Goal: Transaction & Acquisition: Purchase product/service

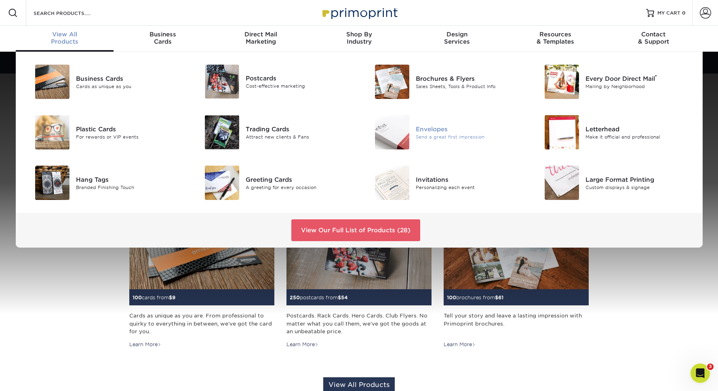
click at [425, 124] on div "Envelopes Send a great first impression" at bounding box center [472, 132] width 113 height 34
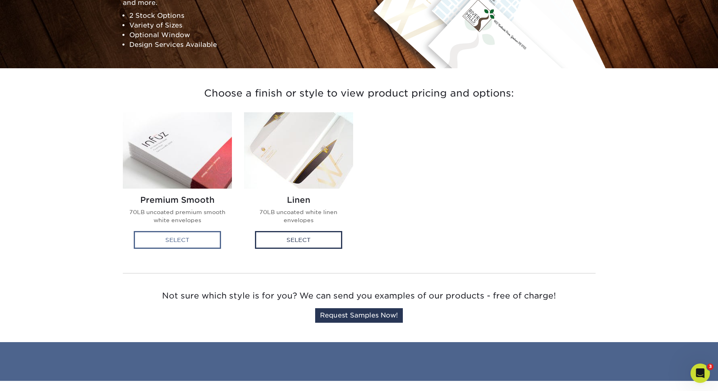
click at [188, 243] on div "Select" at bounding box center [177, 240] width 87 height 18
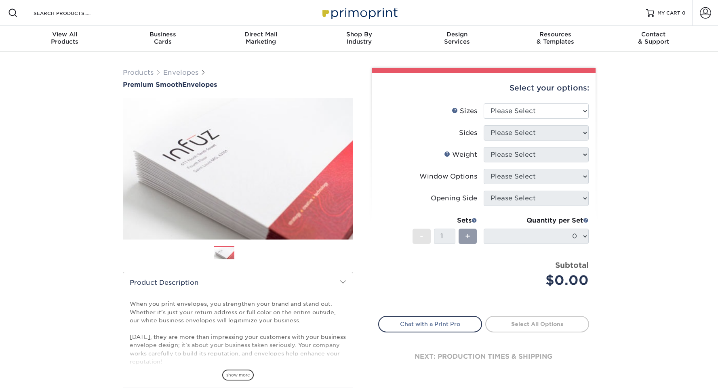
drag, startPoint x: 507, startPoint y: 98, endPoint x: 512, endPoint y: 113, distance: 15.7
click at [507, 98] on div "Select your options:" at bounding box center [483, 88] width 211 height 31
click at [512, 113] on select "Please Select 8.875" x 3.875" 4.125" x 9.5" 5.25" x 7.25" 9" x 12"" at bounding box center [536, 110] width 105 height 15
click at [528, 91] on div "Select your options:" at bounding box center [483, 88] width 211 height 31
click at [525, 105] on select "Please Select 8.875" x 3.875" 4.125" x 9.5" 5.25" x 7.25" 9" x 12"" at bounding box center [536, 110] width 105 height 15
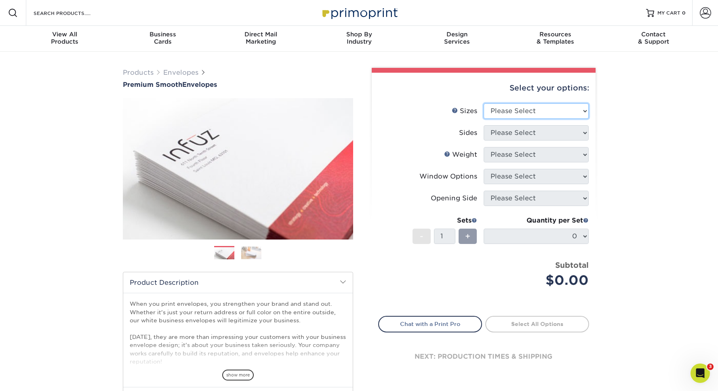
select select "4.12x9.50"
click at [484, 103] on select "Please Select 8.875" x 3.875" 4.125" x 9.5" 5.25" x 7.25" 9" x 12"" at bounding box center [536, 110] width 105 height 15
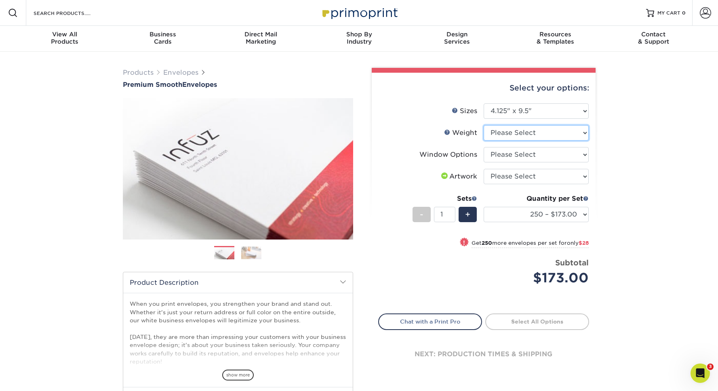
click at [522, 129] on select "Please Select 70LB" at bounding box center [536, 132] width 105 height 15
select select "70LB"
click at [484, 125] on select "Please Select 70LB" at bounding box center [536, 132] width 105 height 15
click at [515, 158] on form "Sizes Help Sizes Please Select 8.875" x 3.875" 4.125" x 9.5" 5.25" x 7.25" 9" x…" at bounding box center [483, 203] width 211 height 201
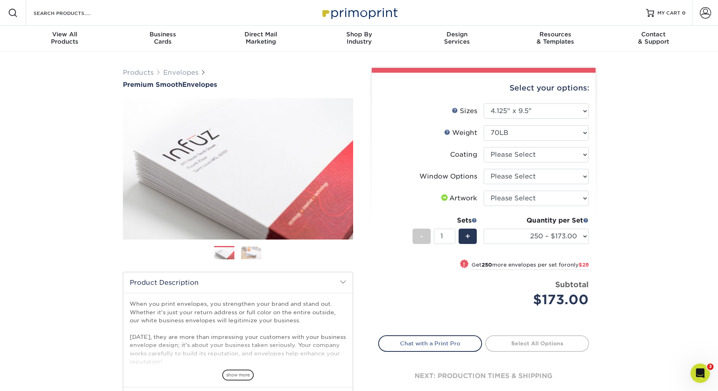
click at [555, 163] on li "Coating" at bounding box center [484, 158] width 210 height 22
click at [549, 159] on select at bounding box center [536, 154] width 105 height 15
select select "3e7618de-abca-4bda-9f97-8b9129e913d8"
click at [484, 147] on select at bounding box center [536, 154] width 105 height 15
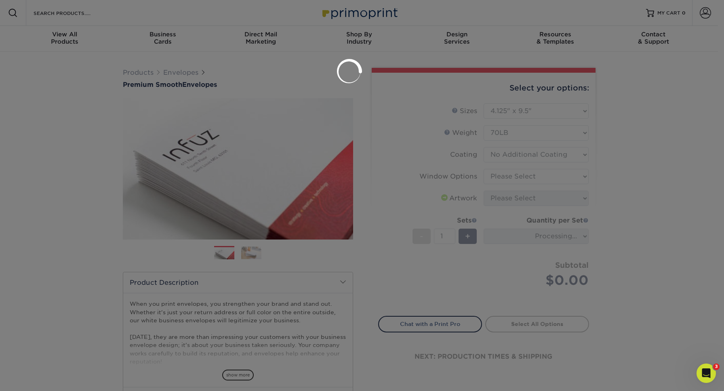
click at [531, 183] on div at bounding box center [362, 195] width 724 height 391
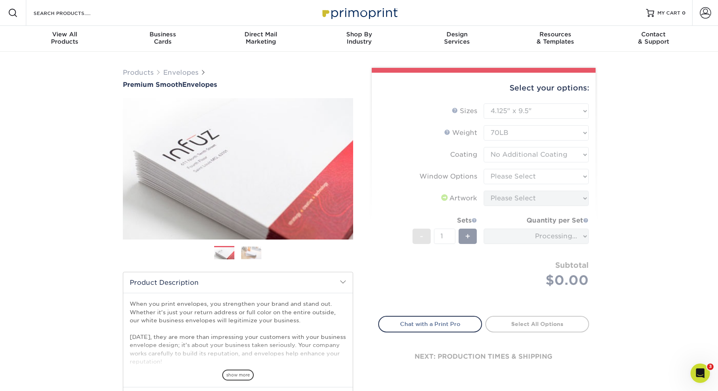
click at [533, 175] on form "Sizes Help Sizes Please Select 8.875" x 3.875" 4.125" x 9.5" 5.25" x 7.25" 9" x…" at bounding box center [483, 204] width 211 height 203
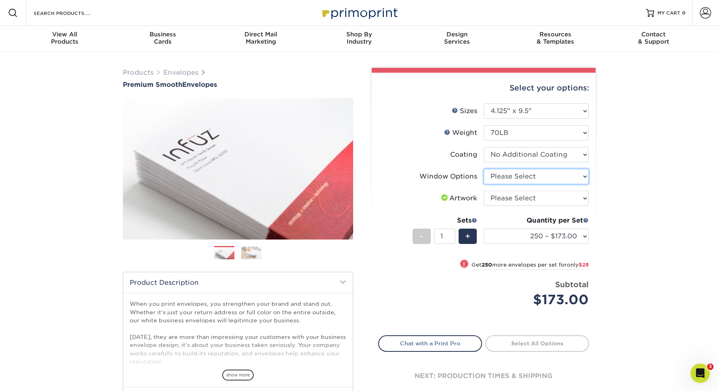
click at [533, 175] on select "Please Select No Window Window (Left Side)" at bounding box center [536, 176] width 105 height 15
select select "1f9e9f9f-4237-4243-ba79-49052844f6e6"
click at [484, 169] on select "Please Select No Window Window (Left Side)" at bounding box center [536, 176] width 105 height 15
click at [519, 194] on select "Please Select I will upload files I need a design - $50" at bounding box center [536, 198] width 105 height 15
select select "upload"
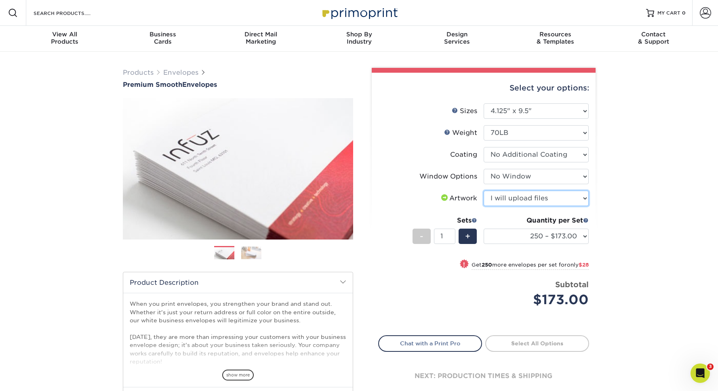
click at [484, 191] on select "Please Select I will upload files I need a design - $50" at bounding box center [536, 198] width 105 height 15
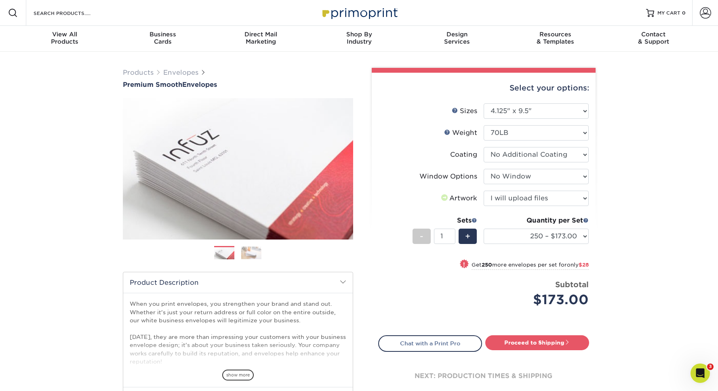
click at [605, 194] on div "Products Envelopes Premium Smooth Envelopes Previous Next / /" at bounding box center [359, 268] width 718 height 432
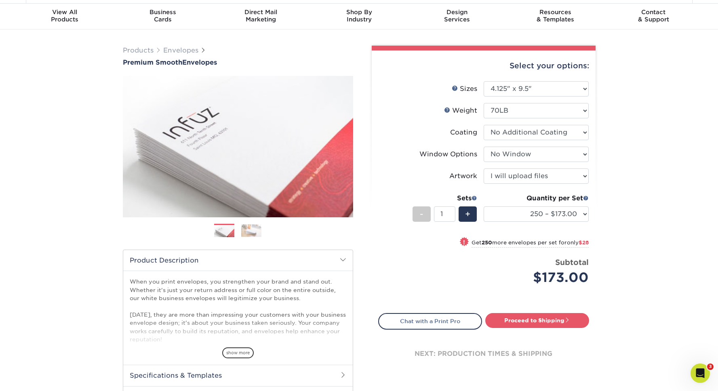
scroll to position [64, 0]
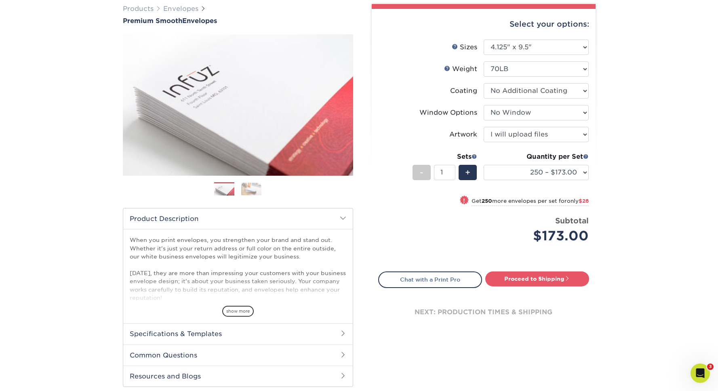
drag, startPoint x: 581, startPoint y: 181, endPoint x: 580, endPoint y: 176, distance: 4.7
click at [581, 180] on div "Quantity per Set 250 – $173.00 500 – $201.00 1000 – $251.00 2500 – $388.00 5000…" at bounding box center [536, 171] width 105 height 38
click at [580, 176] on select "250 – $173.00 500 – $201.00 1000 – $251.00 2500 – $388.00 5000 – $566.00 10000 …" at bounding box center [536, 172] width 105 height 15
click at [573, 171] on select "250 – $173.00 500 – $201.00 1000 – $251.00 2500 – $388.00 5000 – $566.00 10000 …" at bounding box center [536, 172] width 105 height 15
select select "2500 – $388.00"
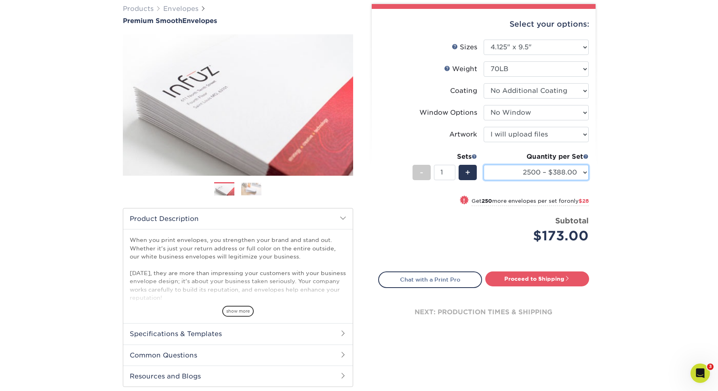
click at [484, 165] on select "250 – $173.00 500 – $201.00 1000 – $251.00 2500 – $388.00 5000 – $566.00 10000 …" at bounding box center [536, 172] width 105 height 15
